Goal: Transaction & Acquisition: Purchase product/service

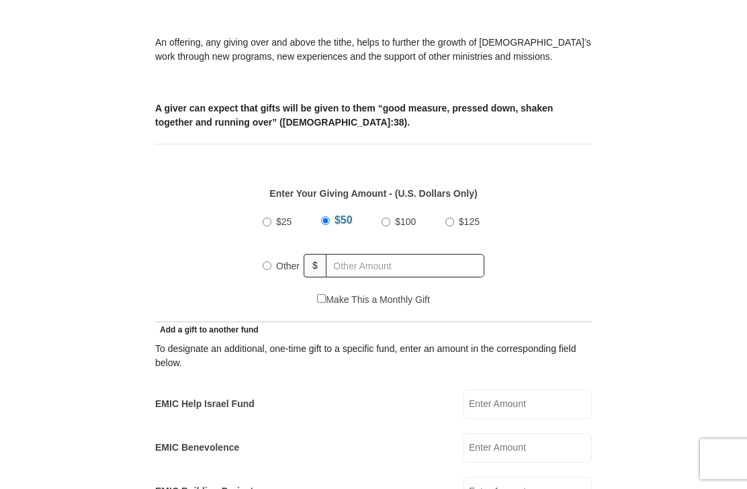
click at [265, 267] on input "Other" at bounding box center [266, 266] width 9 height 9
radio input "true"
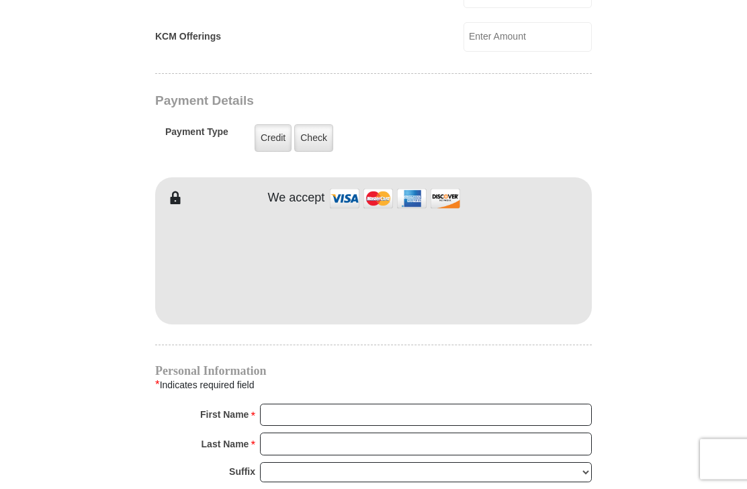
scroll to position [993, 0]
type input "120"
click at [314, 131] on label "Check" at bounding box center [313, 138] width 39 height 28
click at [0, 0] on input "Check" at bounding box center [0, 0] width 0 height 0
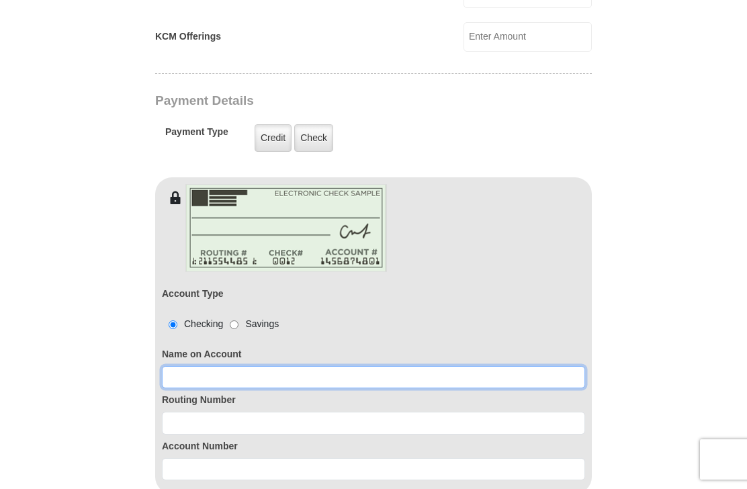
click at [239, 380] on input at bounding box center [373, 377] width 423 height 23
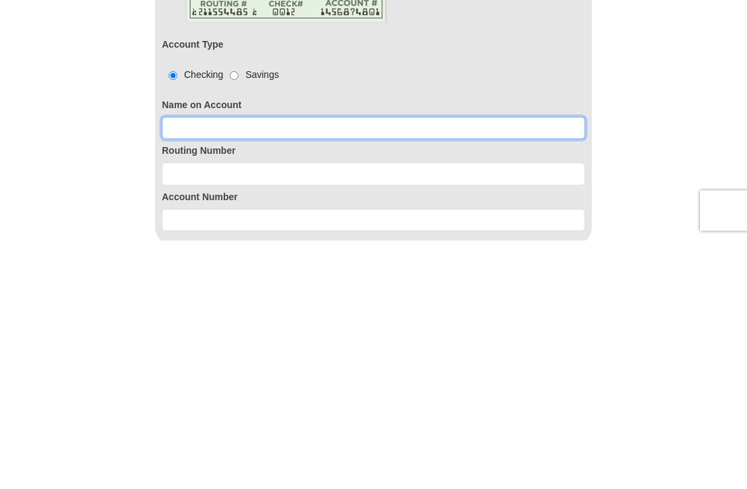
type input "[PERSON_NAME]"
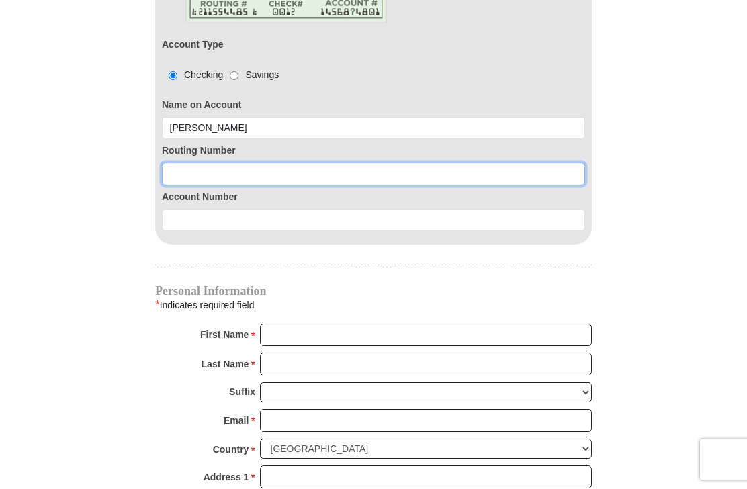
click at [220, 172] on input at bounding box center [373, 173] width 423 height 23
type input "111301122"
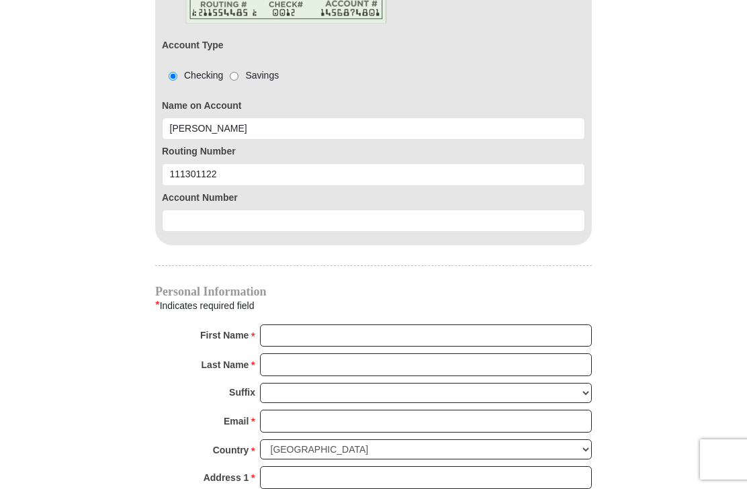
click at [190, 216] on input at bounding box center [373, 220] width 423 height 23
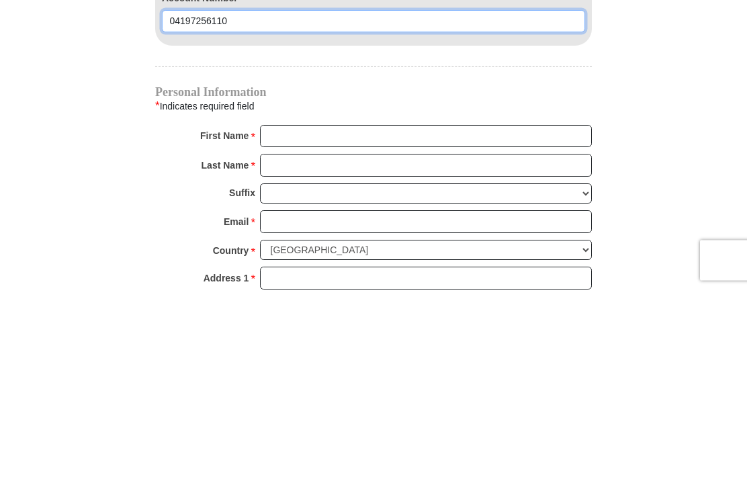
type input "04197256110"
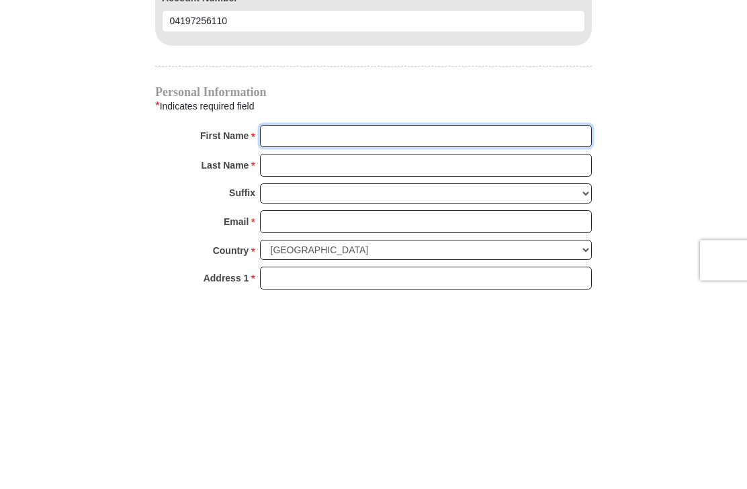
click at [352, 324] on input "First Name *" at bounding box center [426, 335] width 332 height 23
type input "[PERSON_NAME]"
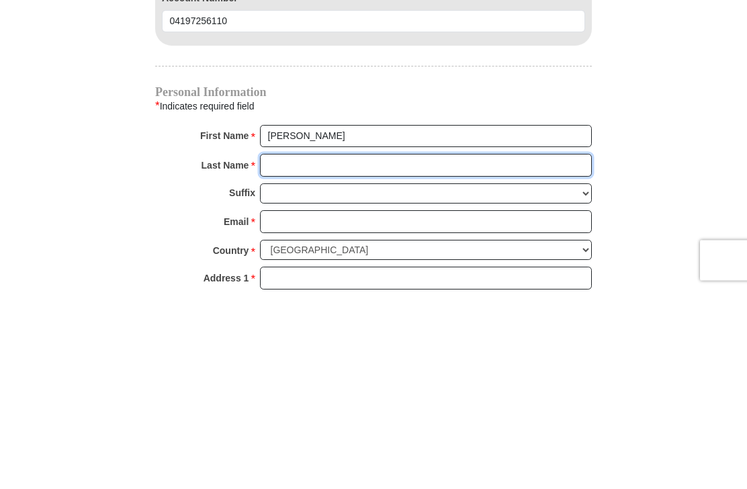
click at [328, 353] on input "Last Name *" at bounding box center [426, 364] width 332 height 23
type input "Winchester"
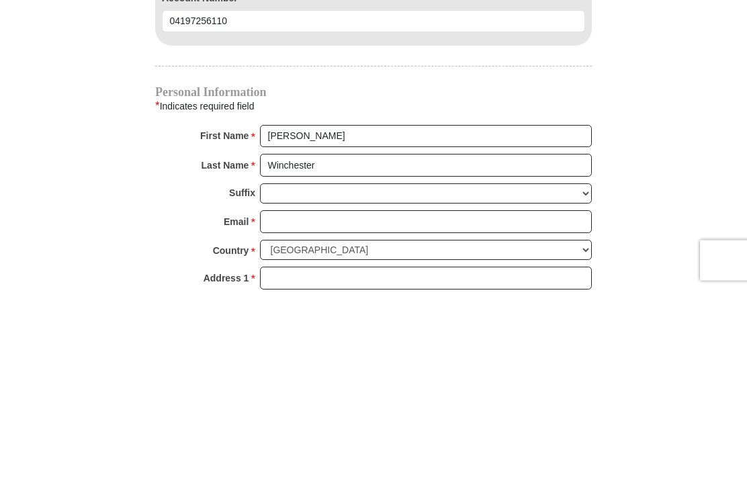
scroll to position [1441, 0]
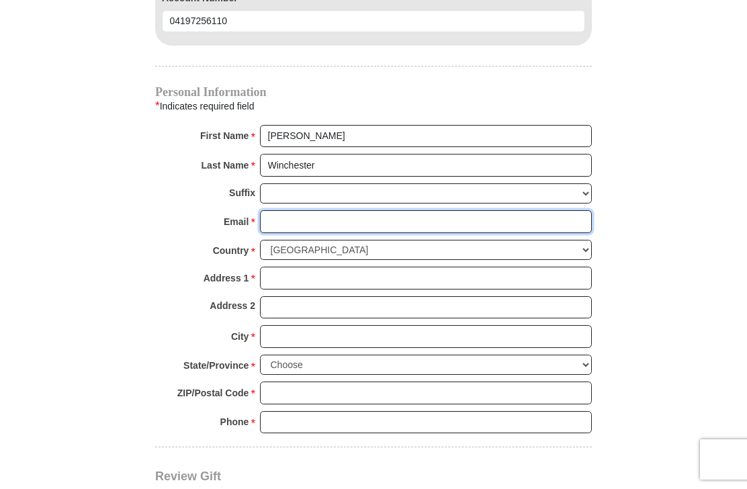
click at [298, 218] on input "Email *" at bounding box center [426, 221] width 332 height 23
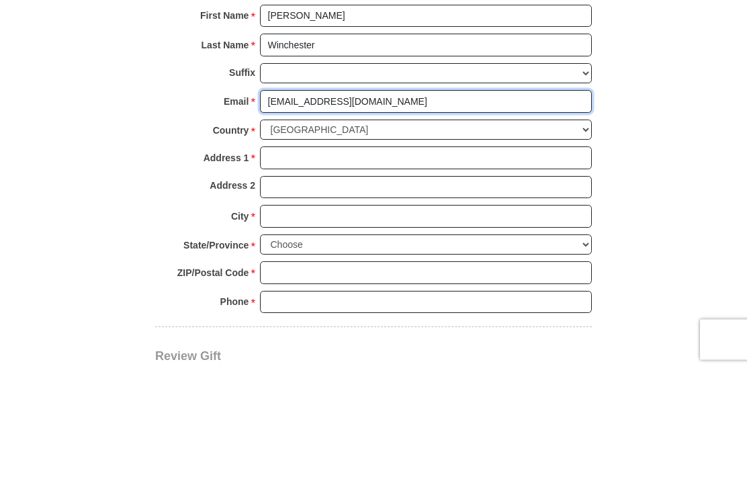
type input "[EMAIL_ADDRESS][DOMAIN_NAME]"
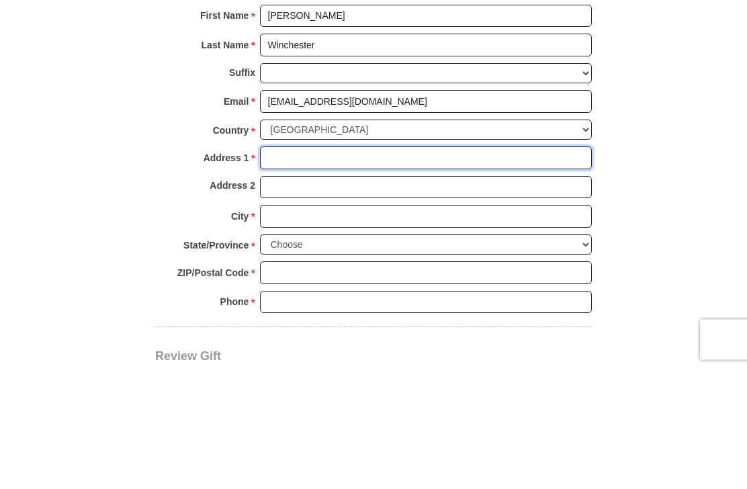
click at [283, 267] on input "Address 1 *" at bounding box center [426, 278] width 332 height 23
type input "5357 [GEOGRAPHIC_DATA]"
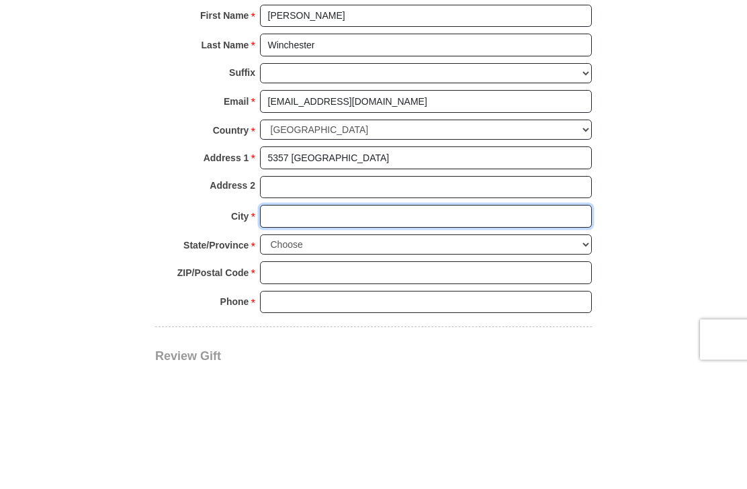
click at [302, 325] on input "City *" at bounding box center [426, 336] width 332 height 23
type input "Abilene"
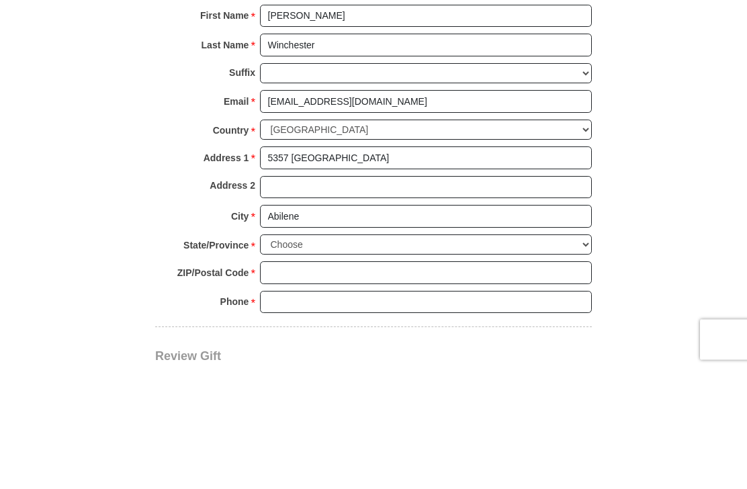
click at [320, 354] on select "Choose [US_STATE] [US_STATE] [US_STATE] [US_STATE] [US_STATE] Armed Forces Amer…" at bounding box center [426, 364] width 332 height 21
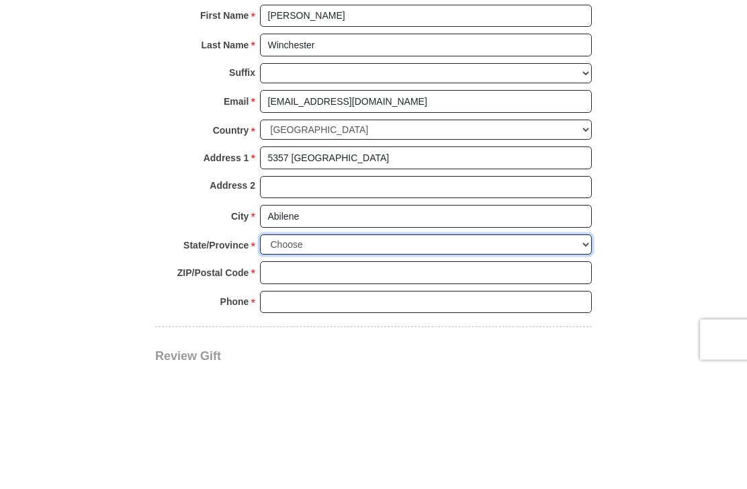
scroll to position [1668, 0]
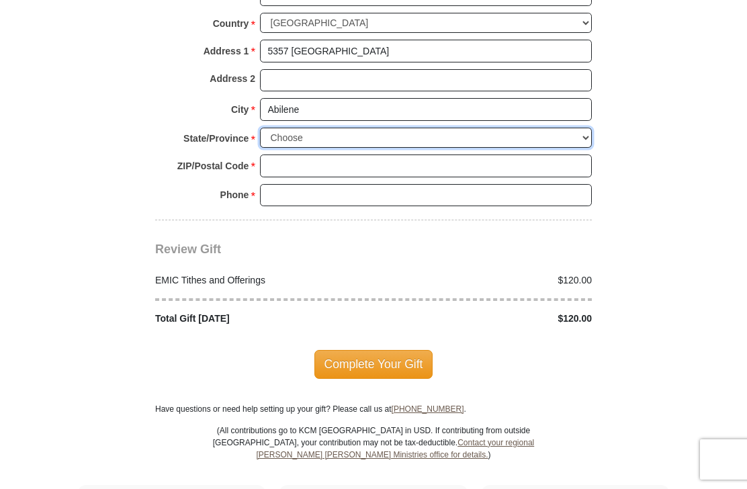
select select "[GEOGRAPHIC_DATA]"
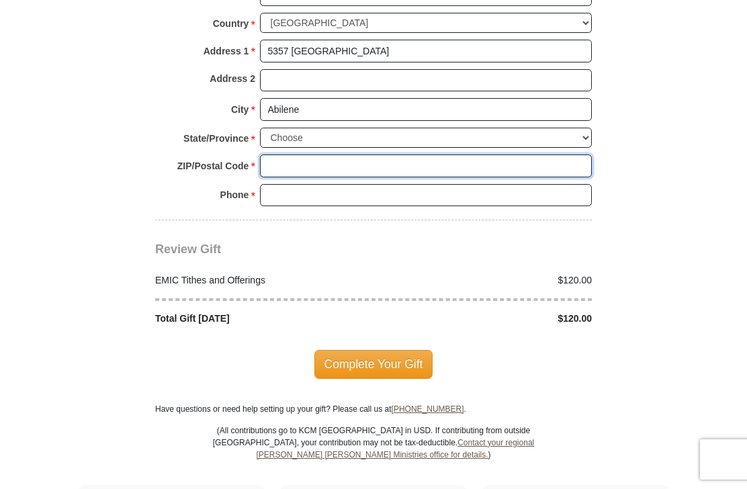
click at [283, 154] on input "ZIP/Postal Code *" at bounding box center [426, 165] width 332 height 23
type input "79605"
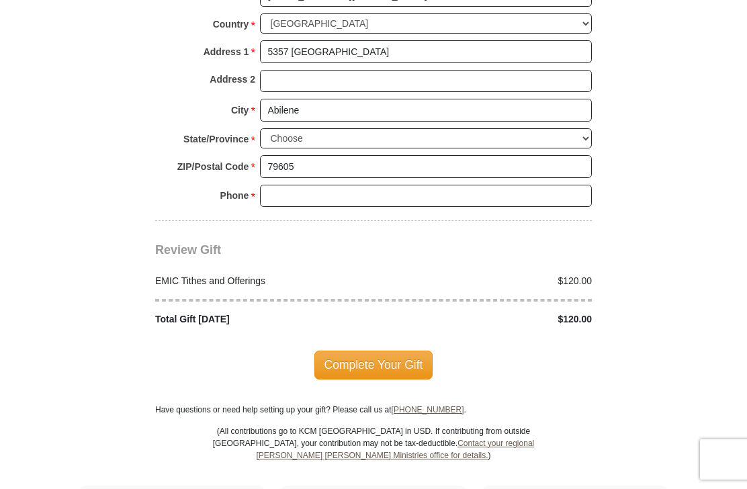
click at [293, 185] on input "Phone * *" at bounding box center [426, 196] width 332 height 23
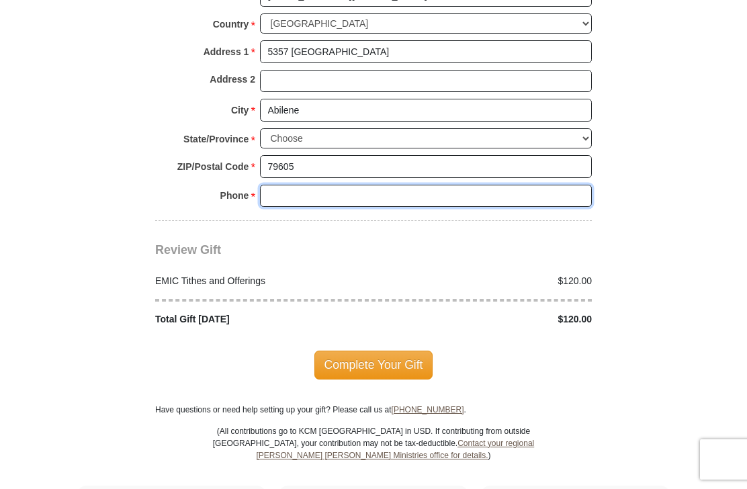
type input "3257251063"
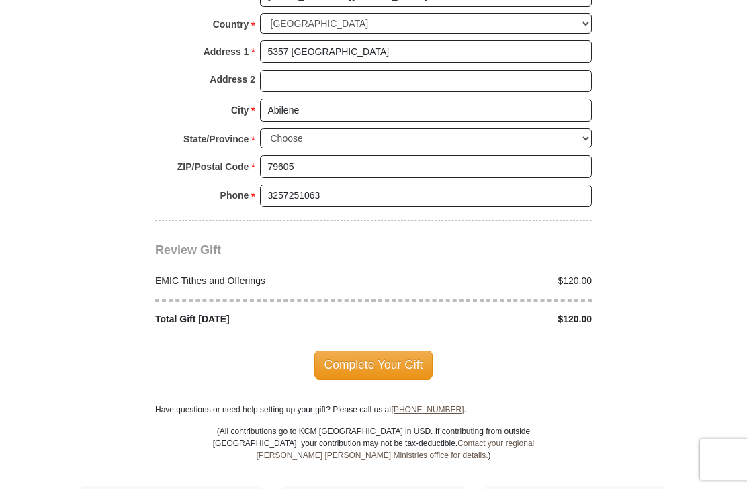
scroll to position [1668, 0]
click at [396, 361] on span "Complete Your Gift" at bounding box center [373, 364] width 119 height 28
